Goal: Navigation & Orientation: Find specific page/section

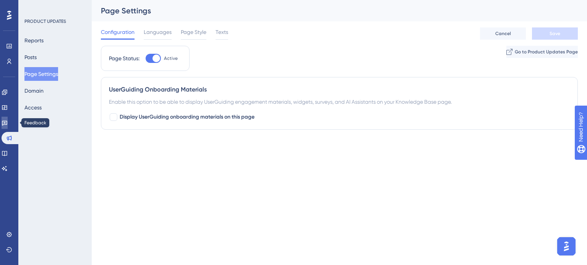
click at [8, 122] on icon at bounding box center [5, 123] width 6 height 6
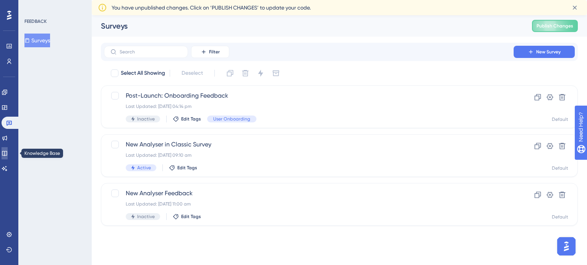
click at [8, 149] on link at bounding box center [5, 153] width 6 height 12
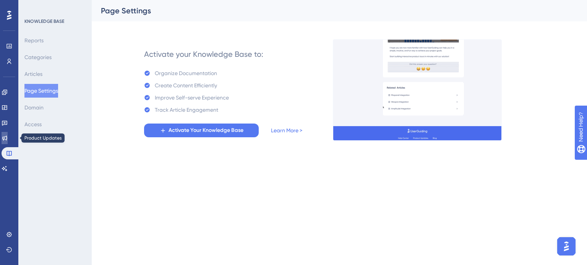
click at [8, 134] on link at bounding box center [5, 138] width 6 height 12
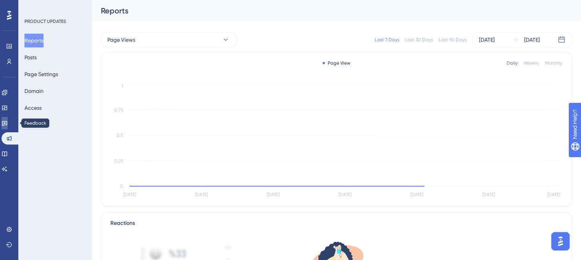
click at [7, 125] on icon at bounding box center [4, 123] width 5 height 5
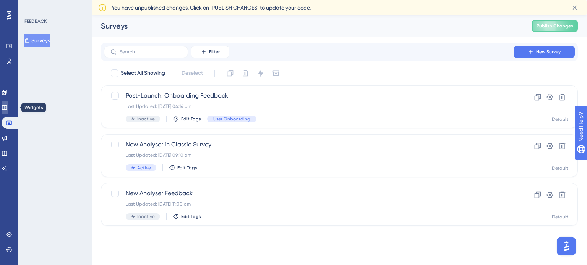
click at [8, 105] on icon at bounding box center [5, 108] width 6 height 6
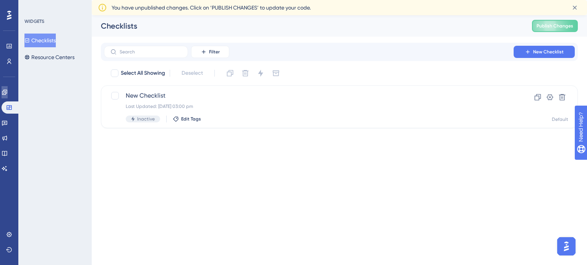
click at [8, 96] on link at bounding box center [5, 92] width 6 height 12
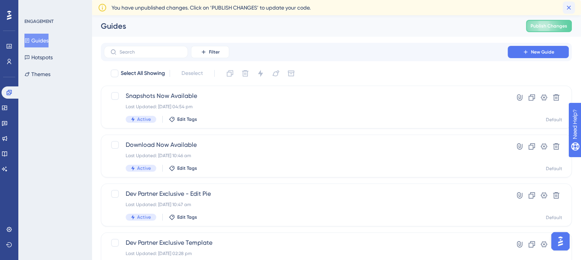
click at [571, 11] on button at bounding box center [569, 8] width 12 height 12
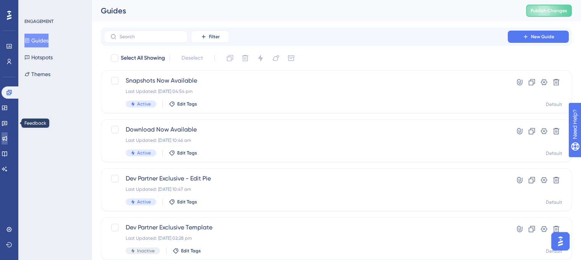
click at [5, 135] on link at bounding box center [5, 138] width 6 height 12
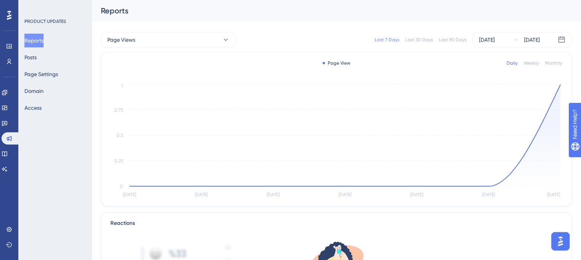
click at [58, 65] on div "Reports Posts Page Settings Domain Access" at bounding box center [55, 74] width 62 height 81
click at [55, 57] on div "Reports Posts Page Settings Domain Access" at bounding box center [55, 74] width 62 height 81
click at [37, 58] on button "Posts" at bounding box center [30, 57] width 12 height 14
